Goal: Transaction & Acquisition: Obtain resource

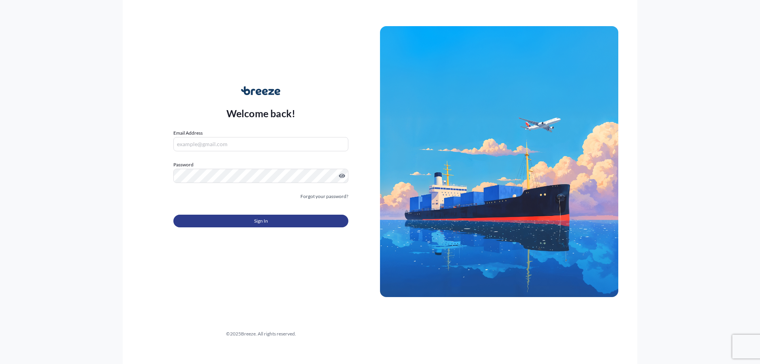
type input "[EMAIL_ADDRESS][DOMAIN_NAME]"
click at [266, 220] on span "Sign In" at bounding box center [261, 221] width 14 height 8
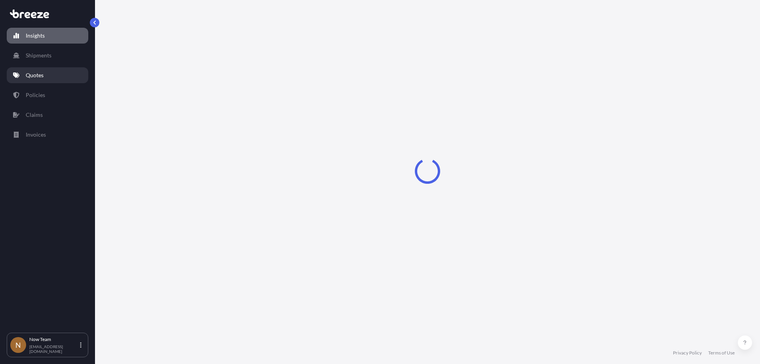
click at [45, 82] on link "Quotes" at bounding box center [48, 75] width 82 height 16
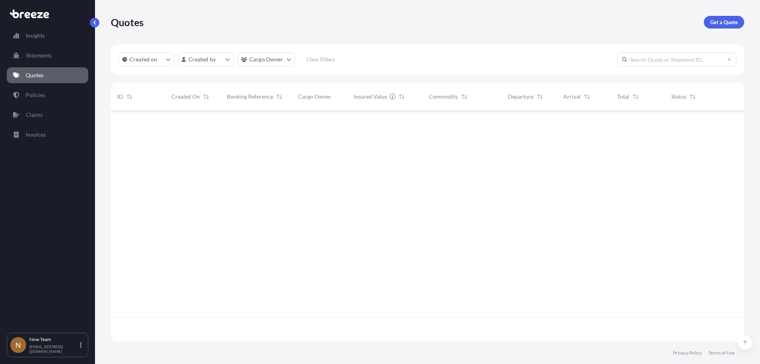
scroll to position [253, 628]
click at [713, 31] on div "Quotes Get a Quote" at bounding box center [427, 22] width 633 height 44
click at [714, 21] on p "Get a Quote" at bounding box center [724, 22] width 28 height 8
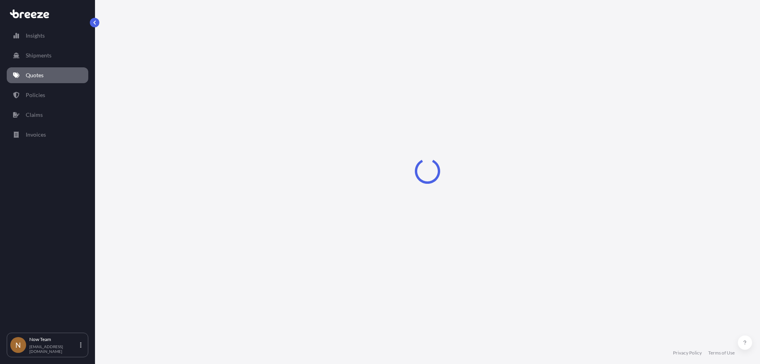
select select "Sea"
select select "1"
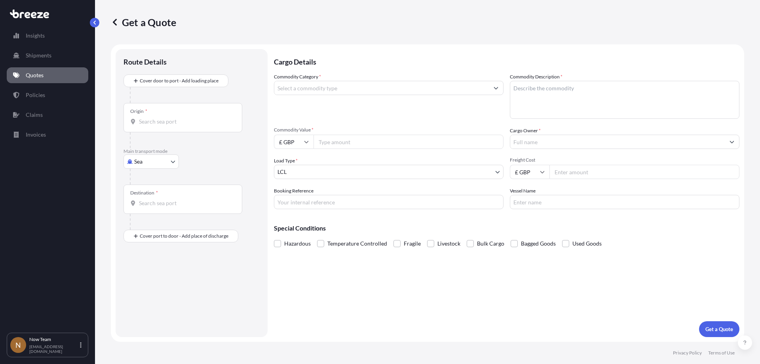
click at [175, 156] on body "Insights Shipments Quotes Policies Claims Invoices N Now Team [EMAIL_ADDRESS][D…" at bounding box center [380, 182] width 760 height 364
click at [162, 210] on div "Road" at bounding box center [151, 210] width 49 height 14
select select "Road"
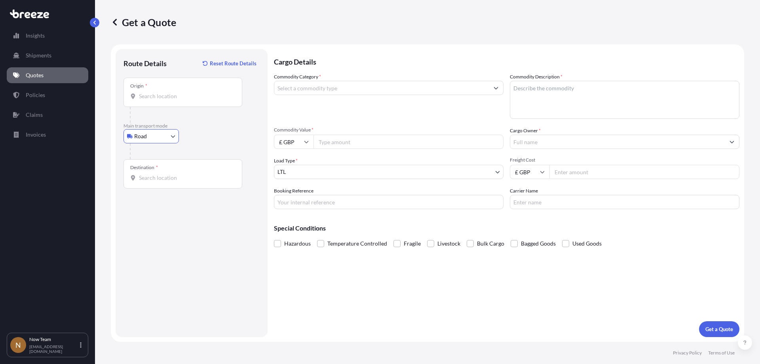
click at [162, 111] on div at bounding box center [186, 115] width 112 height 16
click at [162, 95] on input "Origin *" at bounding box center [185, 96] width 93 height 8
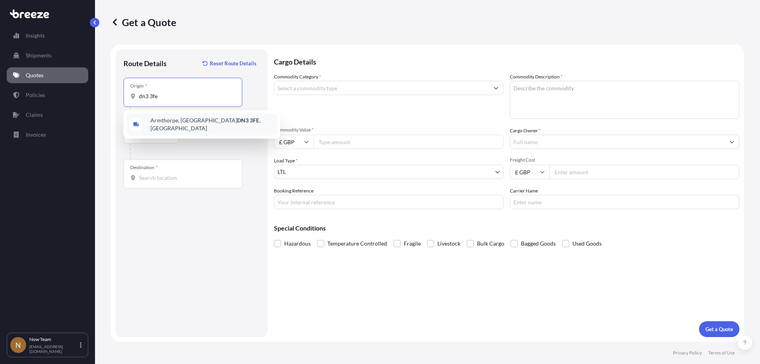
click at [188, 127] on div "Armthorpe, Doncaster DN3 3FE , [GEOGRAPHIC_DATA]" at bounding box center [202, 124] width 150 height 22
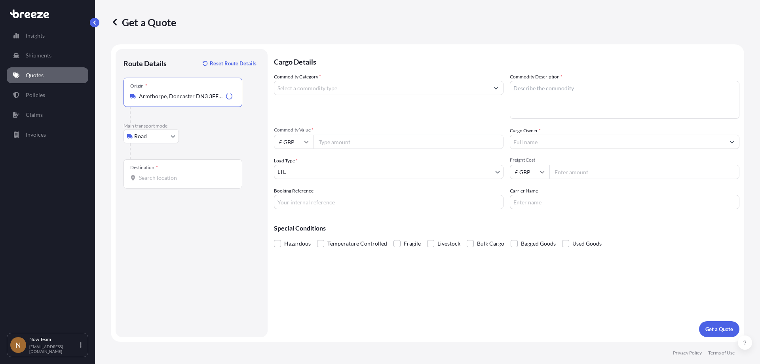
click at [177, 174] on input "Destination *" at bounding box center [185, 178] width 93 height 8
click at [233, 91] on div "Origin * Armthorpe, [GEOGRAPHIC_DATA] DN3 3FE, [GEOGRAPHIC_DATA]" at bounding box center [183, 92] width 119 height 29
click at [232, 92] on input "Armthorpe, Doncaster DN3 3FE, [GEOGRAPHIC_DATA]" at bounding box center [185, 96] width 93 height 8
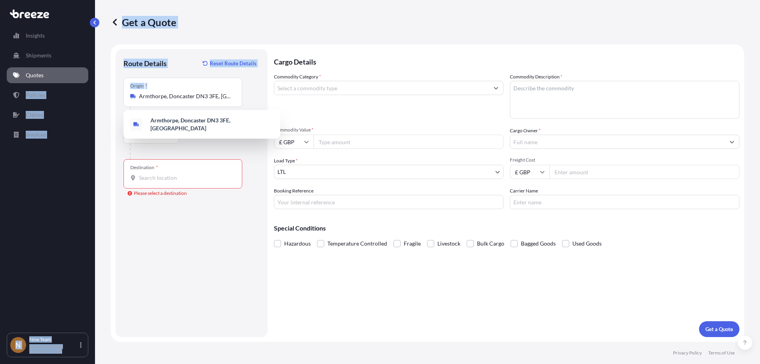
drag, startPoint x: 233, startPoint y: 95, endPoint x: 85, endPoint y: 84, distance: 148.8
click at [85, 84] on div "Insights Shipments Quotes Policies Claims Invoices N Now Team [EMAIL_ADDRESS][D…" at bounding box center [380, 182] width 760 height 364
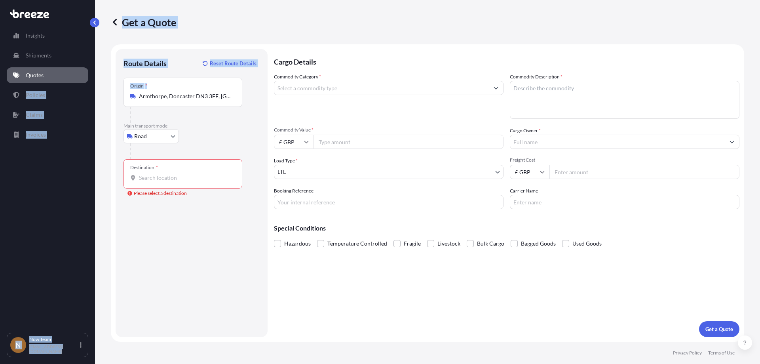
drag, startPoint x: 224, startPoint y: 100, endPoint x: 228, endPoint y: 99, distance: 4.0
click at [224, 101] on div "Origin * Armthorpe, [GEOGRAPHIC_DATA] DN3 3FE, [GEOGRAPHIC_DATA]" at bounding box center [183, 92] width 119 height 29
click at [224, 100] on input "Armthorpe, Doncaster DN3 3FE, [GEOGRAPHIC_DATA]" at bounding box center [185, 96] width 93 height 8
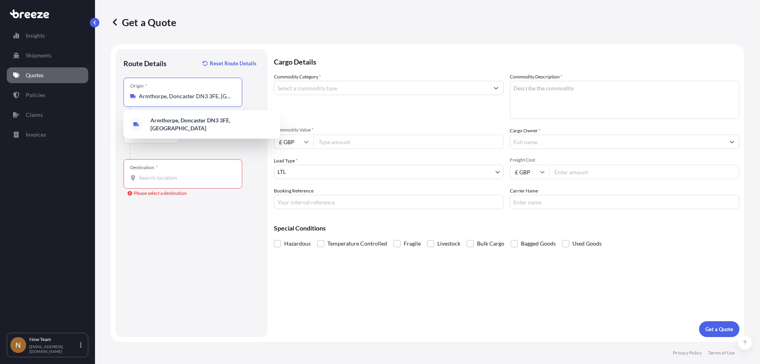
drag, startPoint x: 229, startPoint y: 97, endPoint x: 134, endPoint y: 89, distance: 95.8
click at [134, 89] on div "Origin * Armthorpe, [GEOGRAPHIC_DATA] DN3 3FE, [GEOGRAPHIC_DATA]" at bounding box center [183, 92] width 119 height 29
click at [159, 123] on span "[STREET_ADDRESS]" at bounding box center [212, 124] width 124 height 16
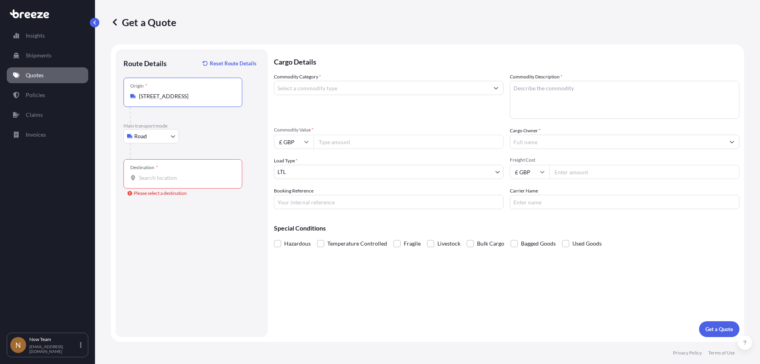
type input "[STREET_ADDRESS]"
click at [162, 176] on input "Destination * Please select a destination" at bounding box center [185, 178] width 93 height 8
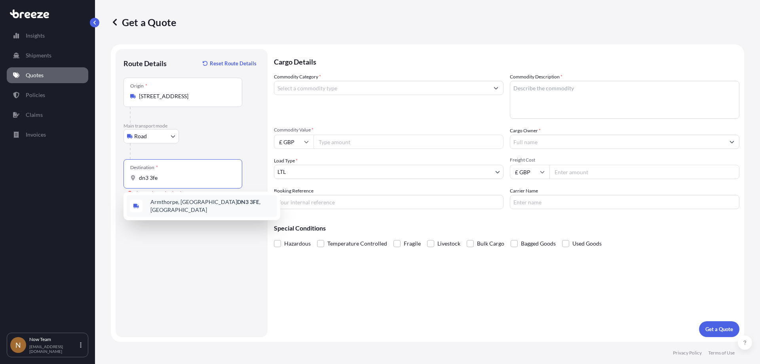
click at [169, 204] on span "Armthorpe, Doncaster DN3 3FE , [GEOGRAPHIC_DATA]" at bounding box center [212, 206] width 124 height 16
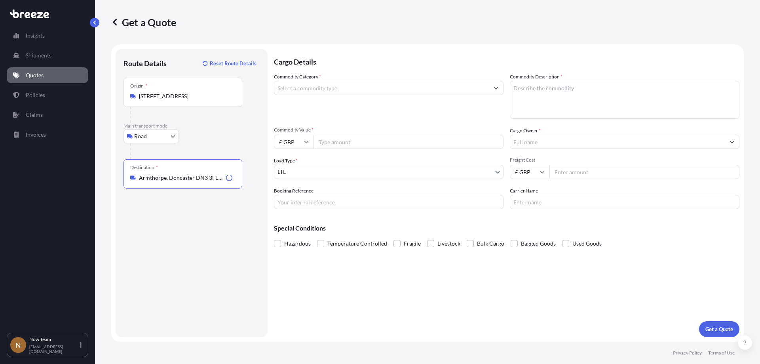
type input "Armthorpe, Doncaster DN3 3FE, [GEOGRAPHIC_DATA]"
click at [340, 84] on input "Commodity Category *" at bounding box center [381, 88] width 215 height 14
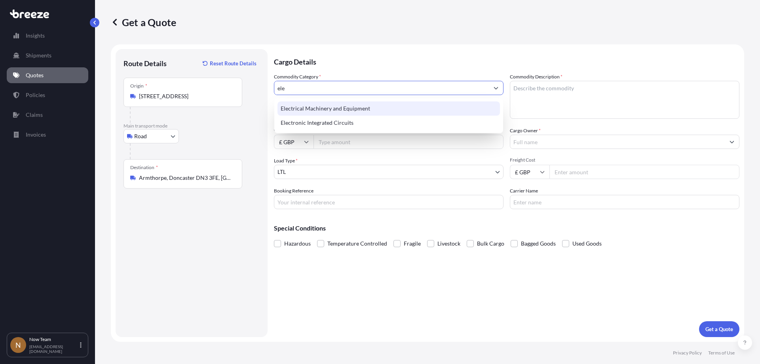
click at [352, 110] on div "Electrical Machinery and Equipment" at bounding box center [389, 108] width 222 height 14
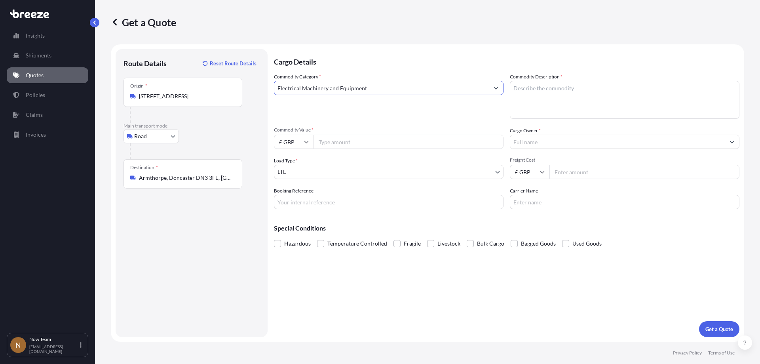
type input "Electrical Machinery and Equipment"
click at [599, 99] on textarea "Commodity Description *" at bounding box center [625, 100] width 230 height 38
type textarea "r"
type textarea "RF Monitonr"
click at [378, 144] on input "Commodity Value *" at bounding box center [409, 142] width 190 height 14
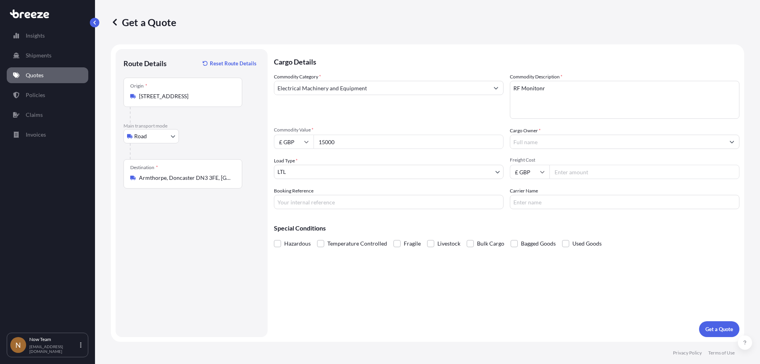
type input "15000"
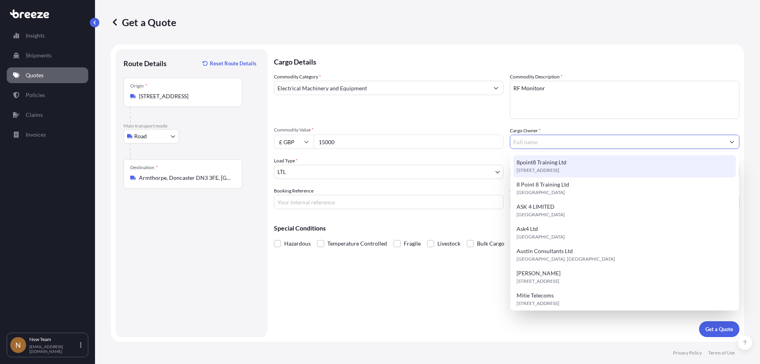
click at [549, 165] on span "8point8 Training Ltd" at bounding box center [542, 162] width 50 height 8
type input "8point8 Training Ltd"
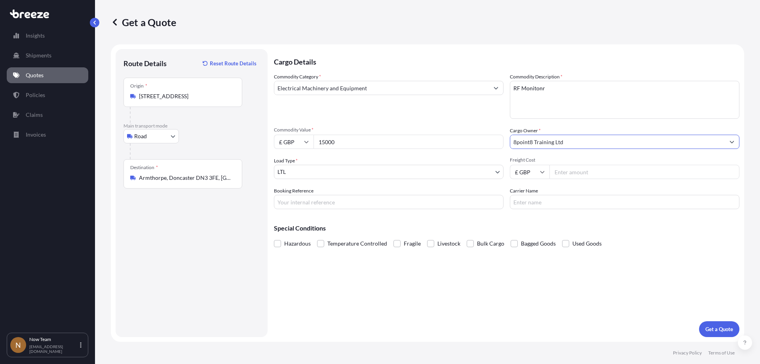
click at [582, 173] on input "Freight Cost" at bounding box center [645, 172] width 190 height 14
type input "7.95"
click at [376, 202] on input "Booking Reference" at bounding box center [389, 202] width 230 height 14
type input "tbc"
click at [575, 202] on input "Carrier Name" at bounding box center [625, 202] width 230 height 14
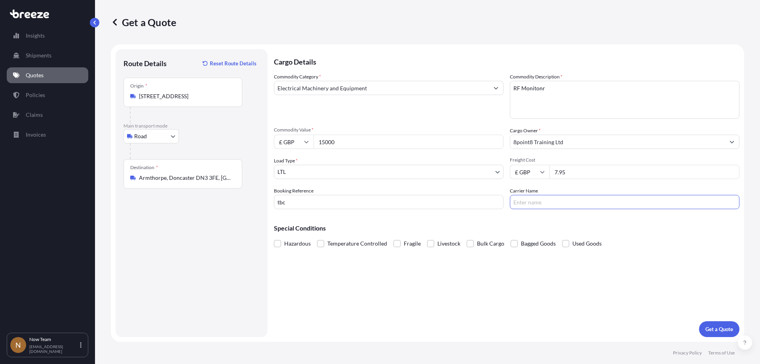
type input "Fedex"
click at [709, 324] on button "Get a Quote" at bounding box center [719, 329] width 40 height 16
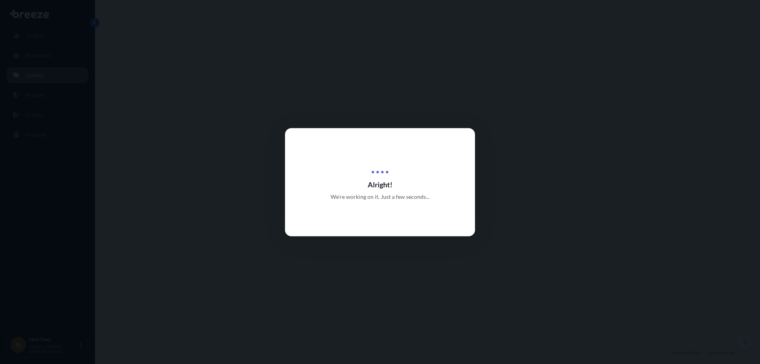
select select "Road"
select select "1"
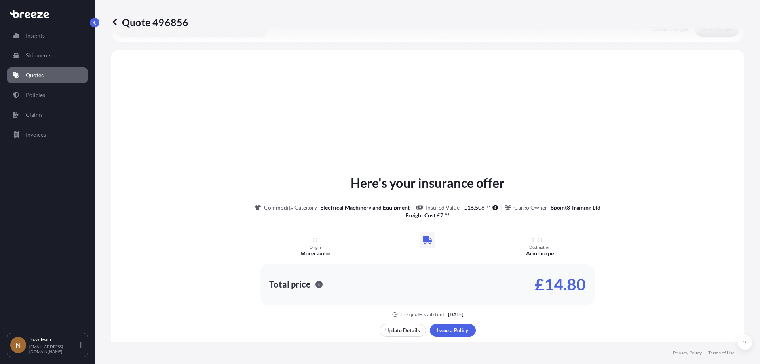
scroll to position [238, 0]
